Goal: Information Seeking & Learning: Learn about a topic

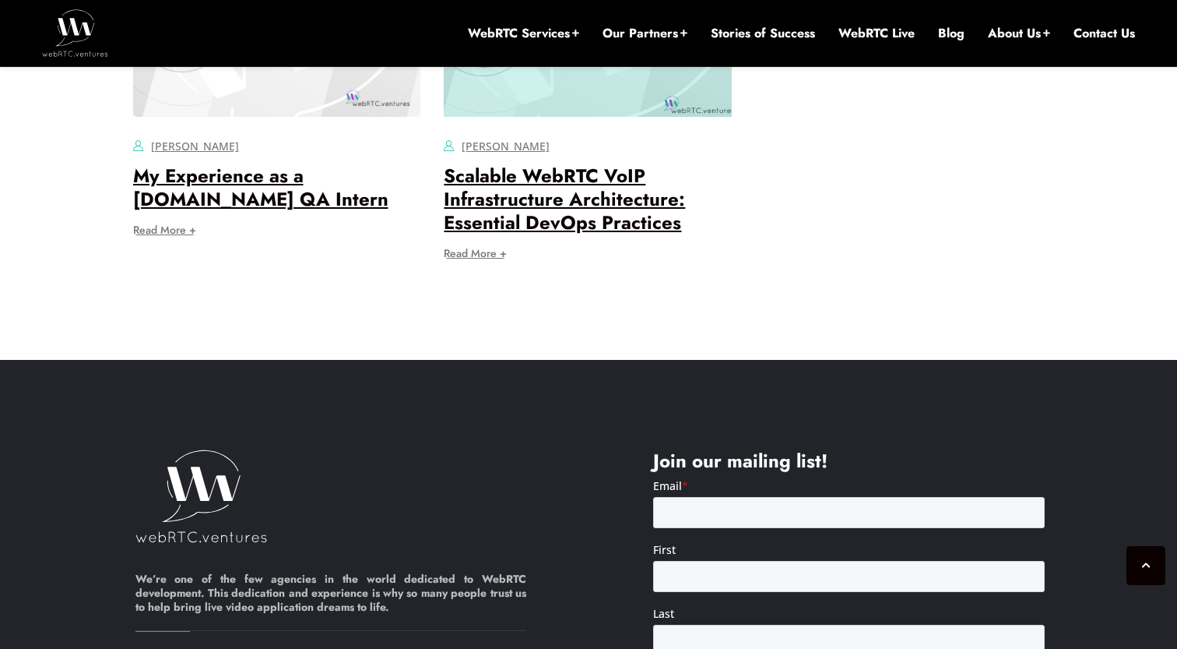
scroll to position [11986, 0]
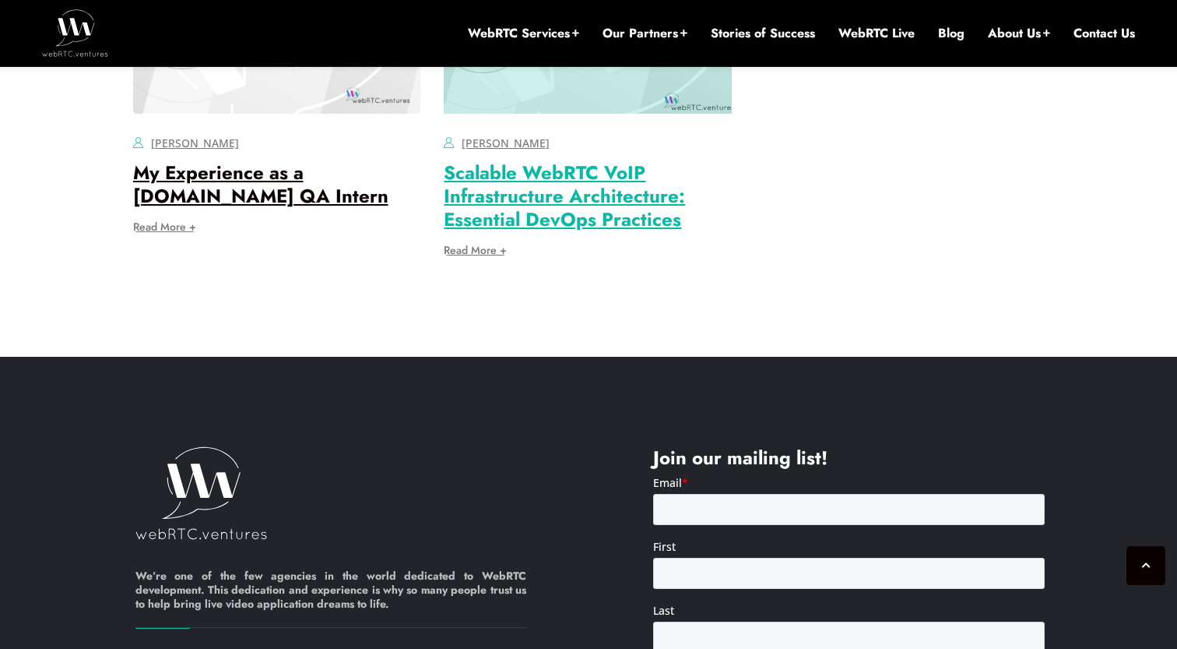
click at [587, 233] on link "Scalable WebRTC VoIP Infrastructure Architecture: Essential DevOps Practices" at bounding box center [564, 196] width 241 height 74
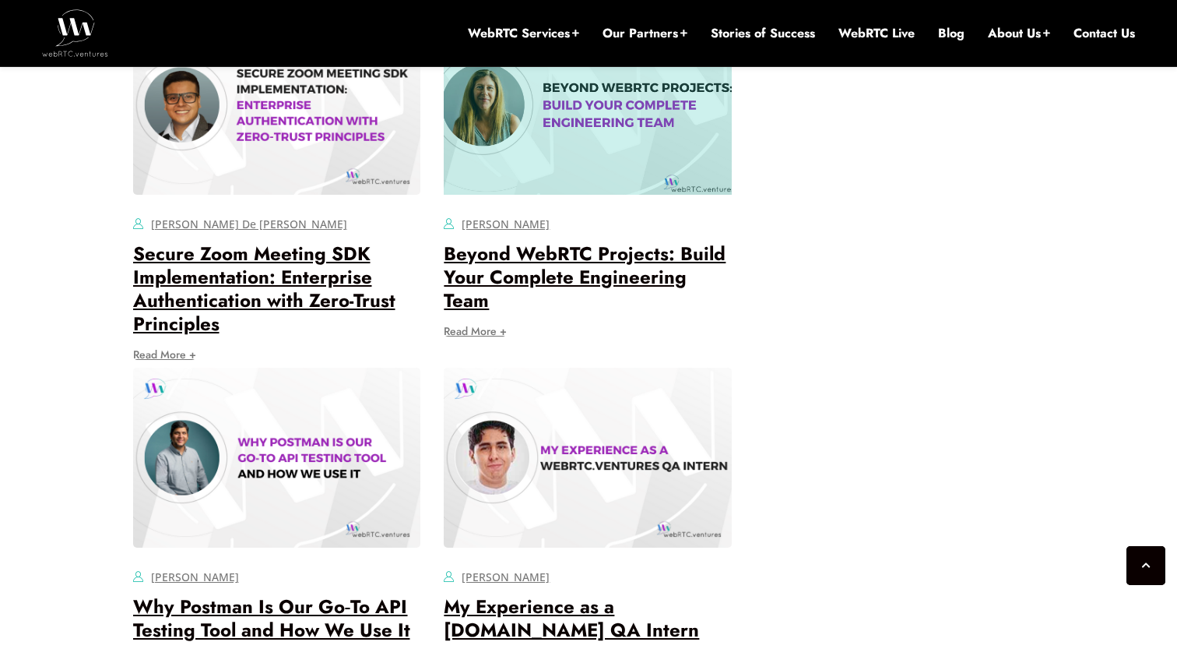
scroll to position [4075, 0]
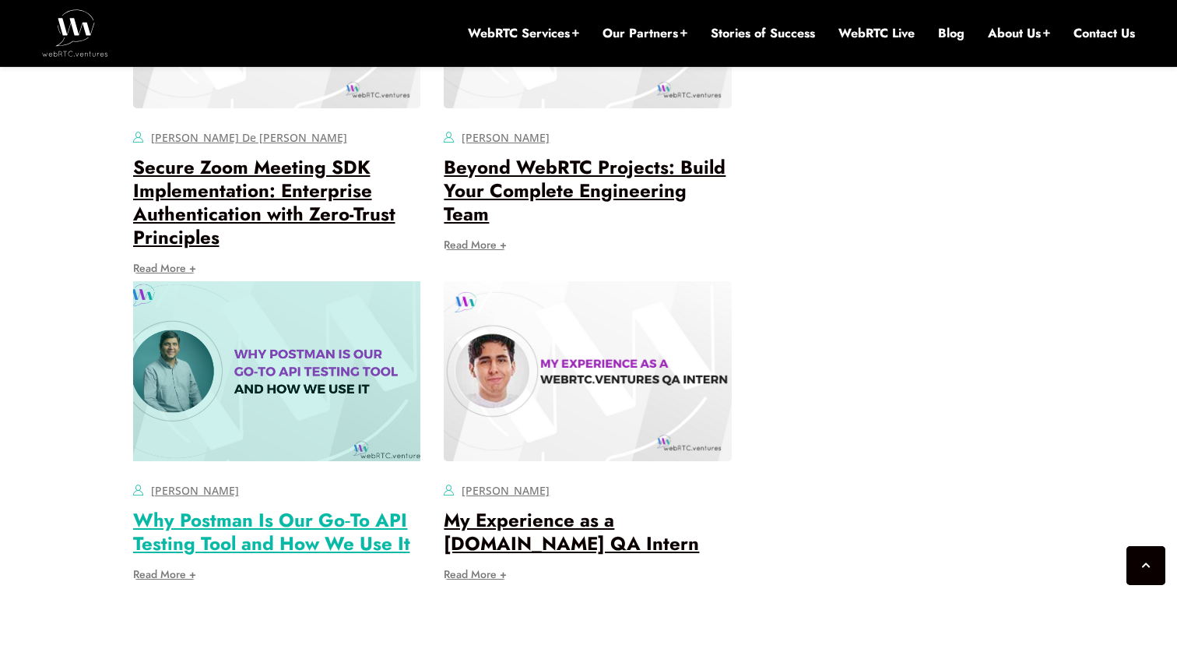
click at [294, 506] on link "Why Postman Is Our Go‑To API Testing Tool and How We Use It" at bounding box center [271, 531] width 277 height 51
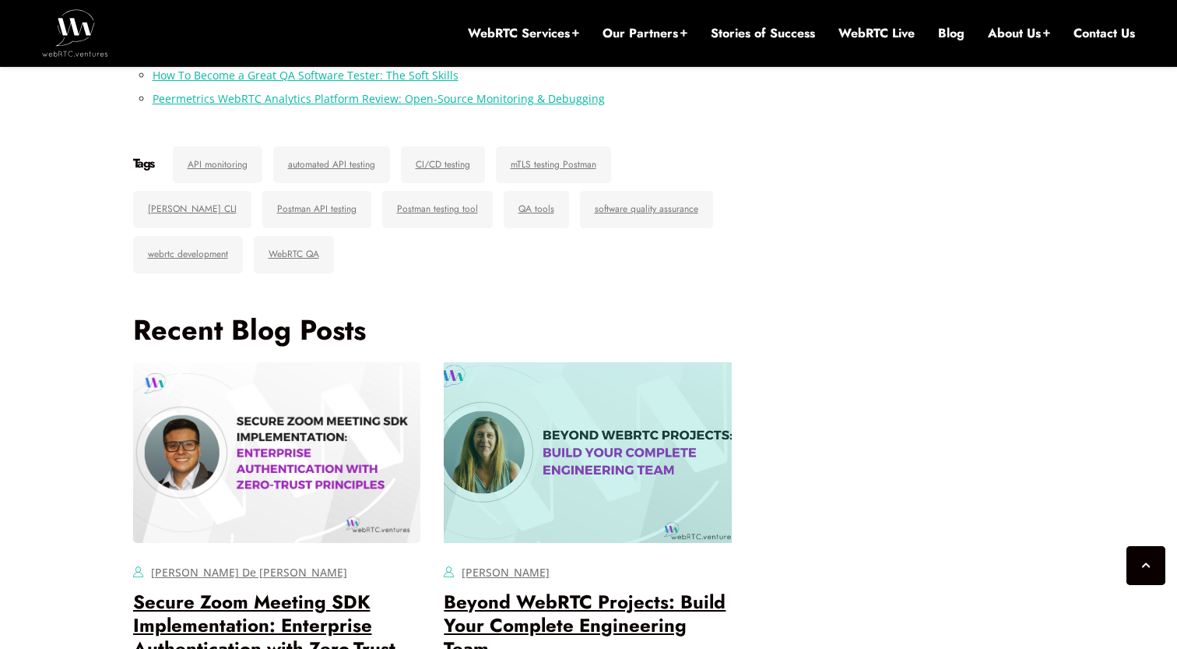
scroll to position [5012, 0]
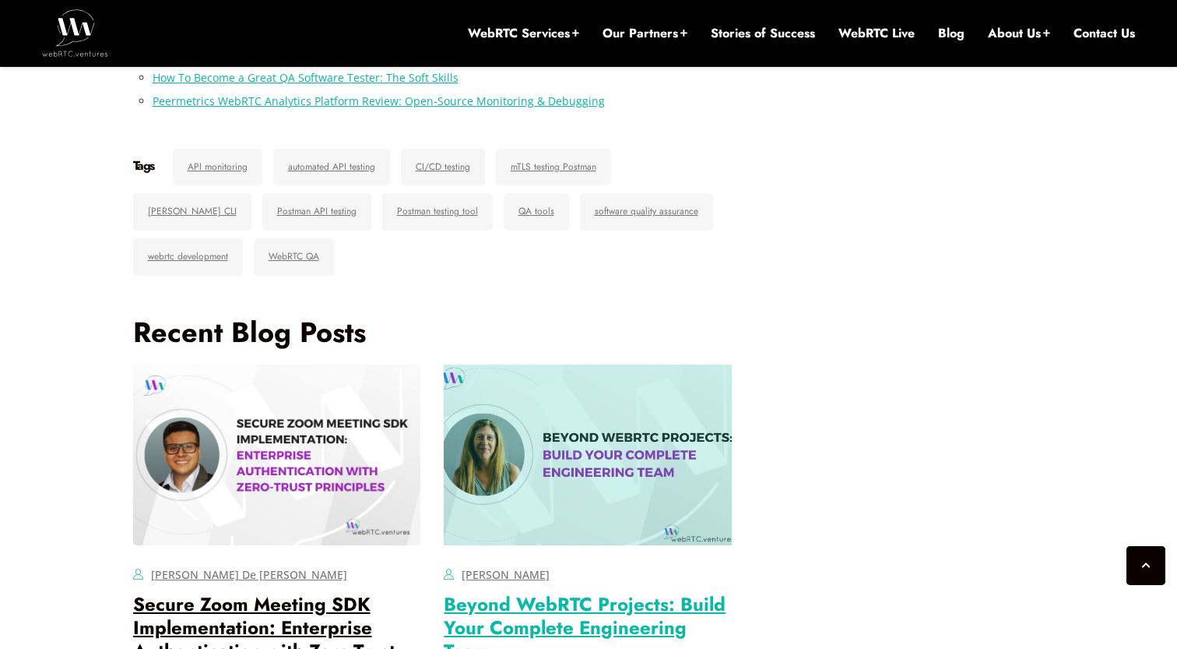
click at [607, 590] on link "Beyond WebRTC Projects: Build Your Complete Engineering Team" at bounding box center [585, 627] width 282 height 74
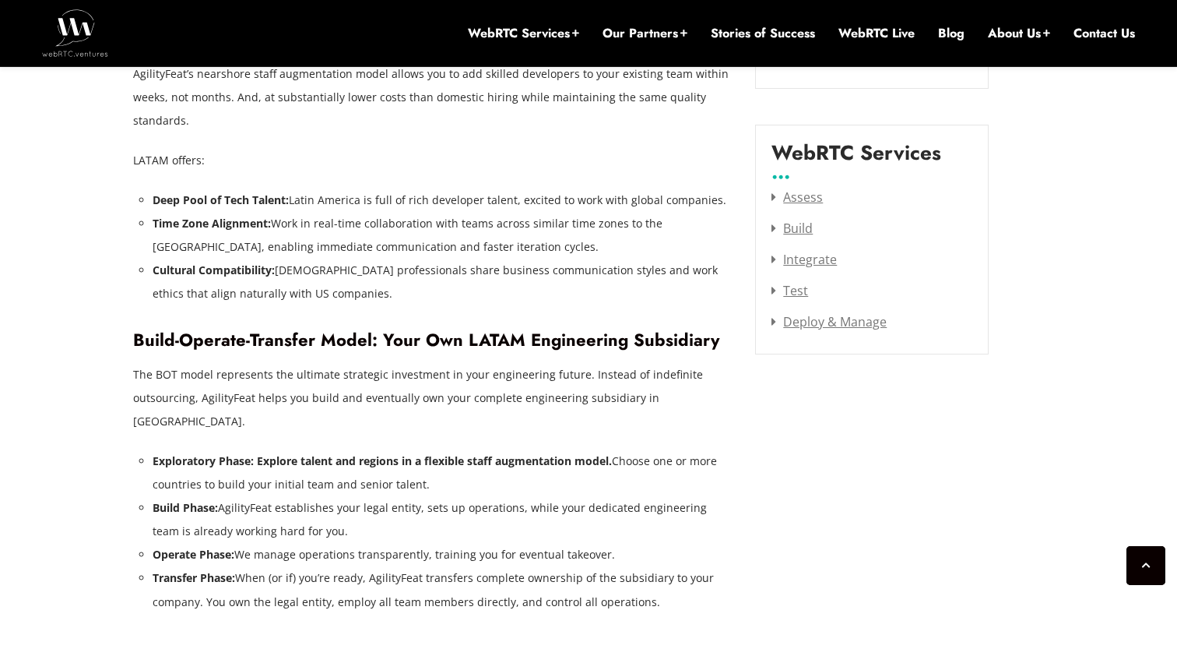
scroll to position [1985, 0]
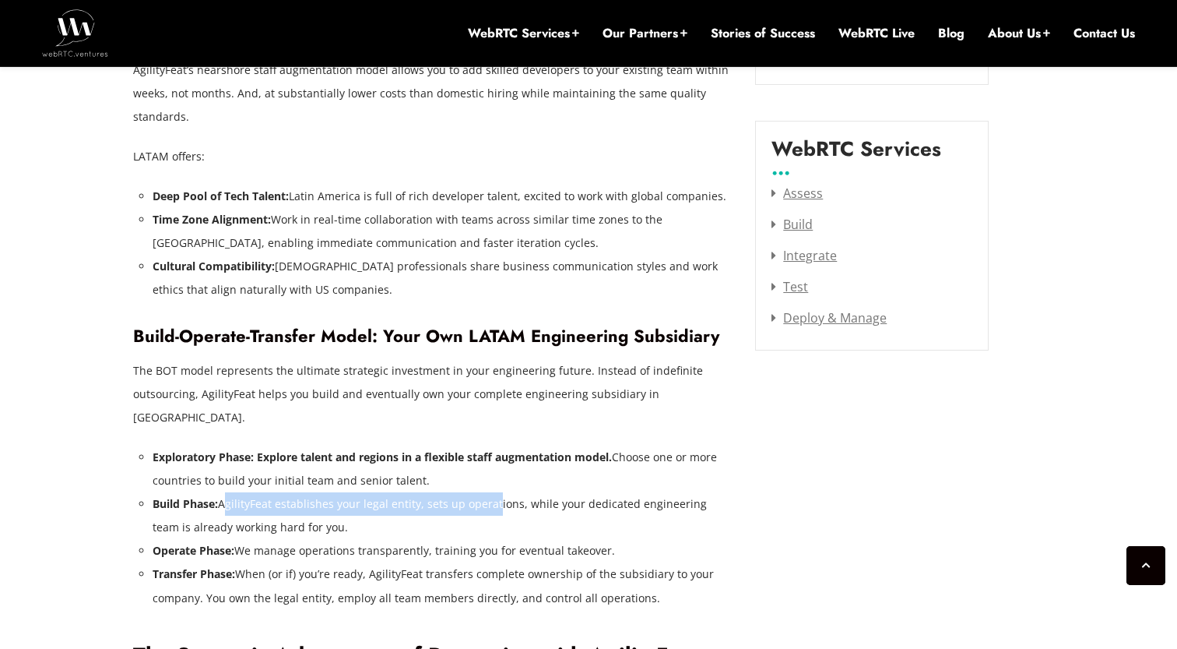
drag, startPoint x: 223, startPoint y: 461, endPoint x: 493, endPoint y: 461, distance: 270.2
click at [493, 492] on li "Build Phase: AgilityFeat establishes your legal entity, sets up operations, whi…" at bounding box center [443, 515] width 580 height 47
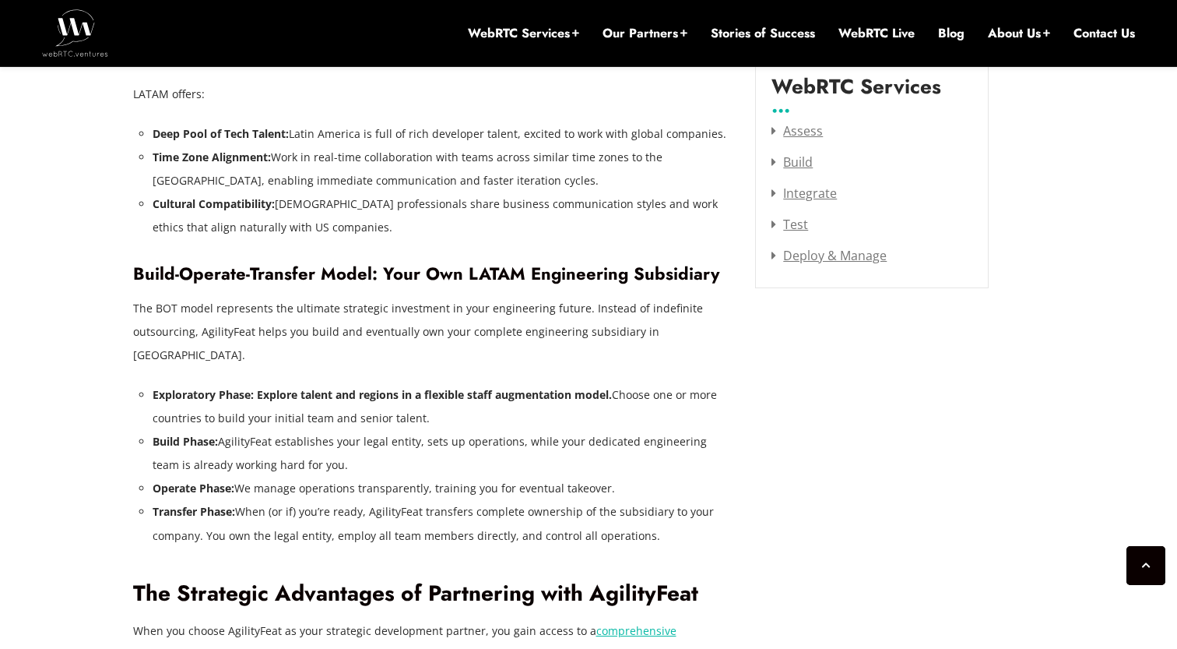
scroll to position [2048, 0]
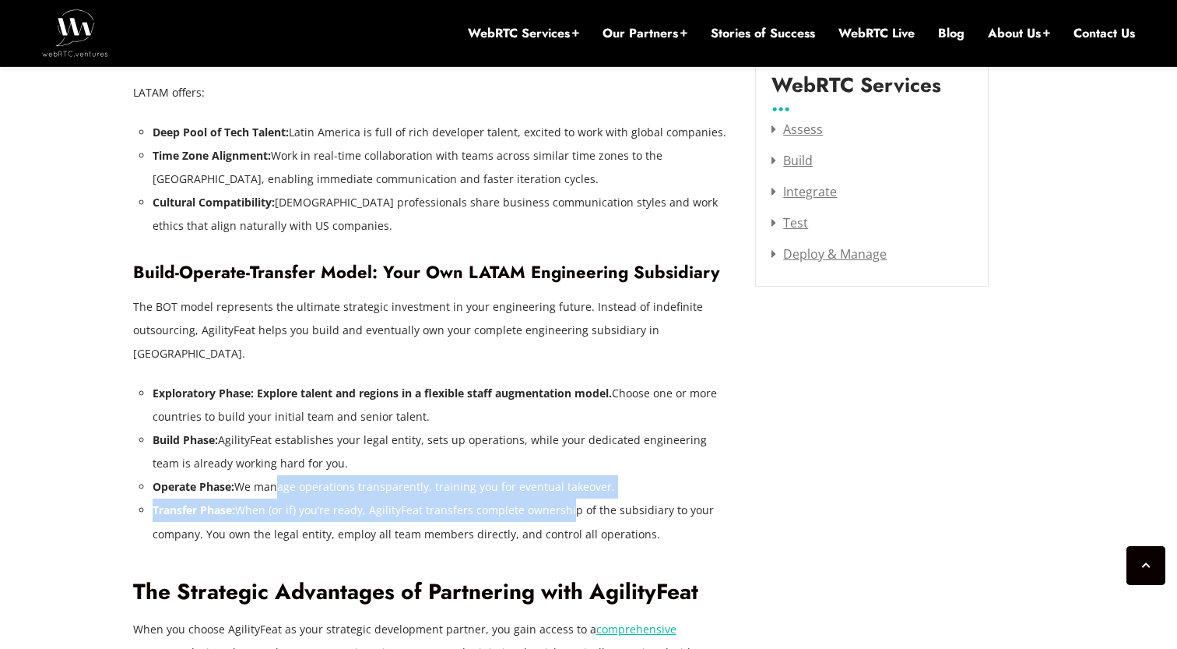
drag, startPoint x: 271, startPoint y: 433, endPoint x: 577, endPoint y: 477, distance: 309.2
click at [577, 477] on ul "Exploratory Phase: Explore talent and regions in a flexible staff augmentation …" at bounding box center [443, 464] width 580 height 164
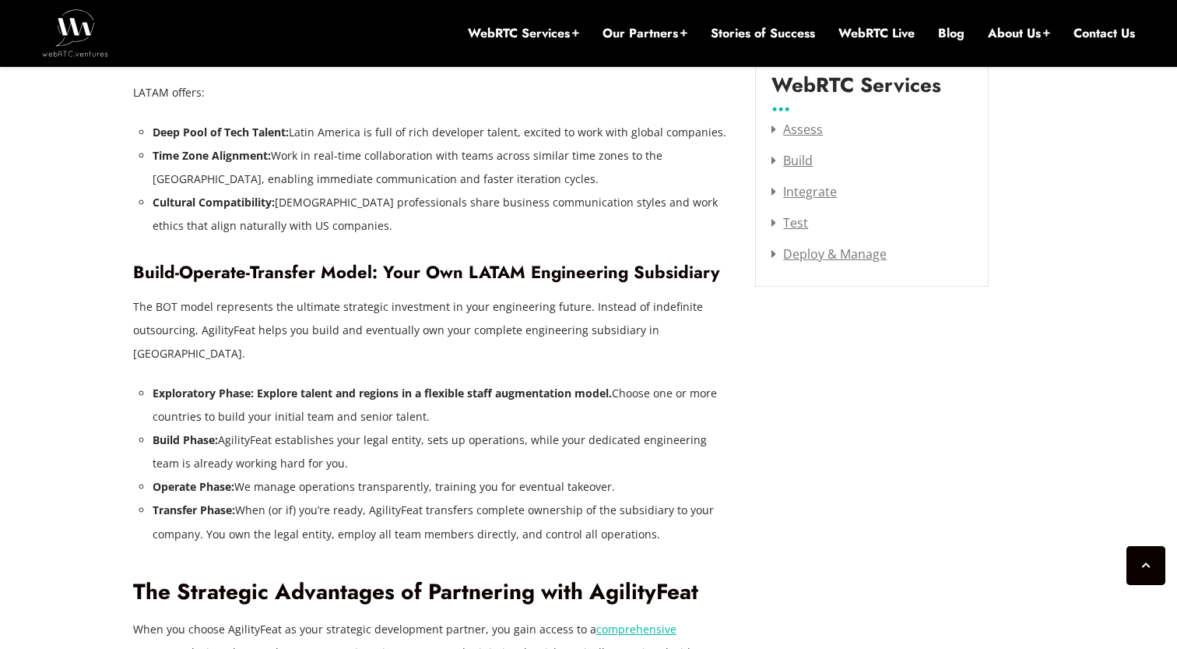
click at [584, 498] on li "Transfer Phase: When (or if) you’re ready, AgilityFeat transfers complete owner…" at bounding box center [443, 521] width 580 height 47
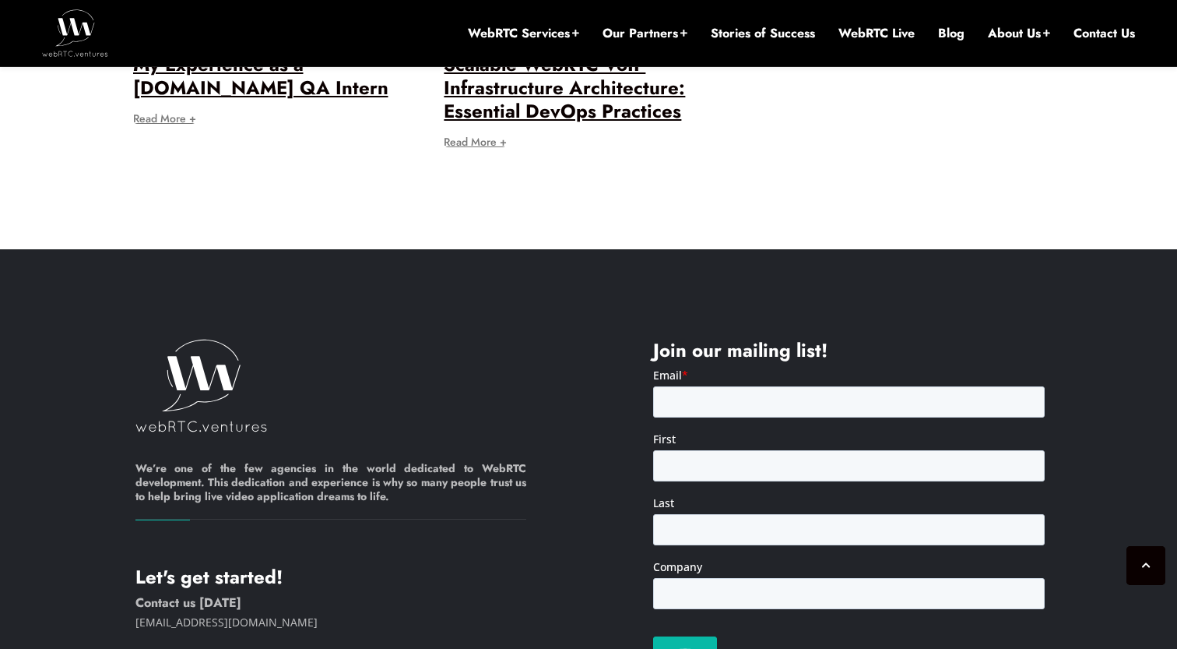
scroll to position [4564, 0]
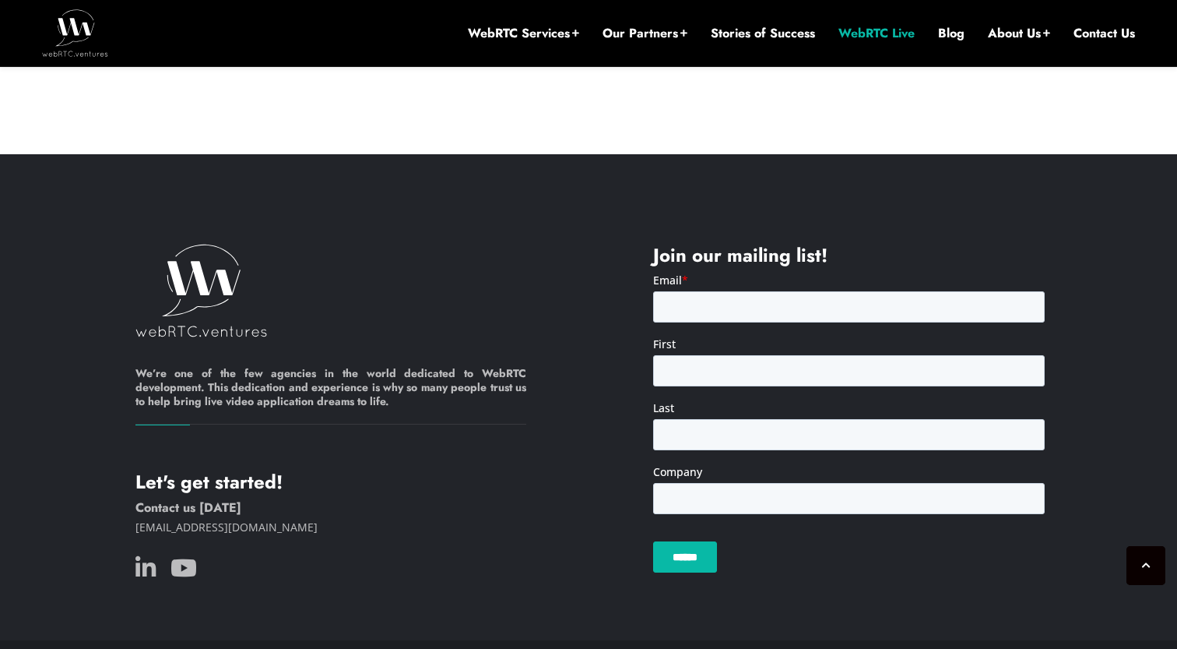
click at [897, 34] on link "WebRTC Live" at bounding box center [877, 33] width 76 height 17
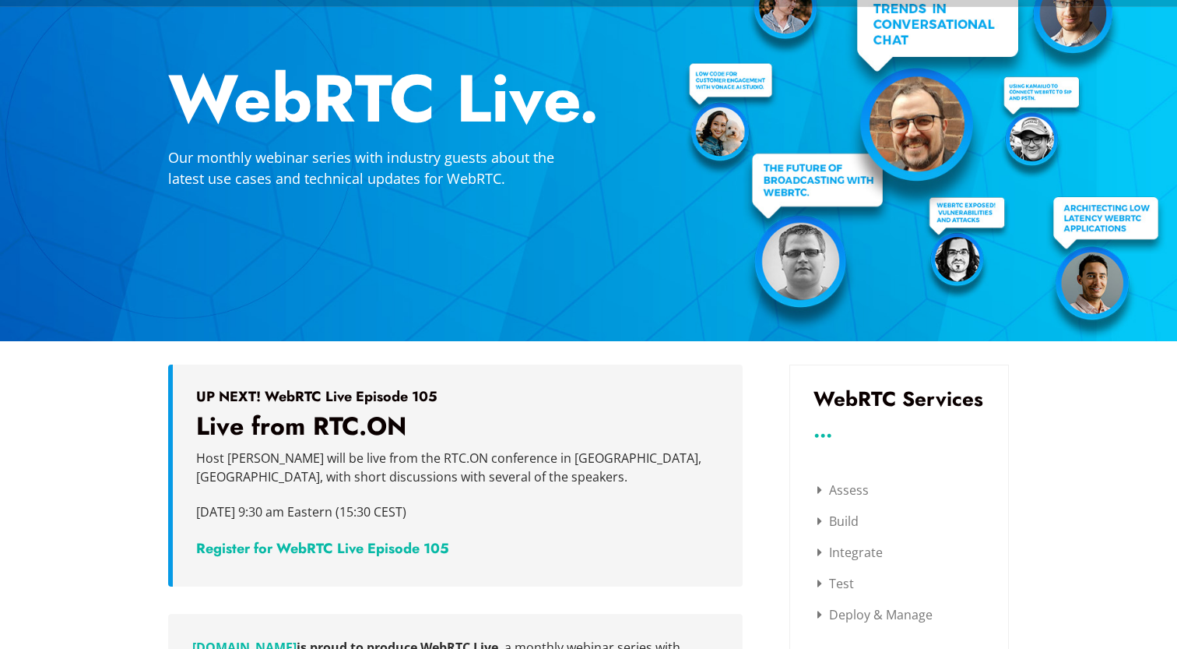
scroll to position [91, 0]
